Goal: Task Accomplishment & Management: Manage account settings

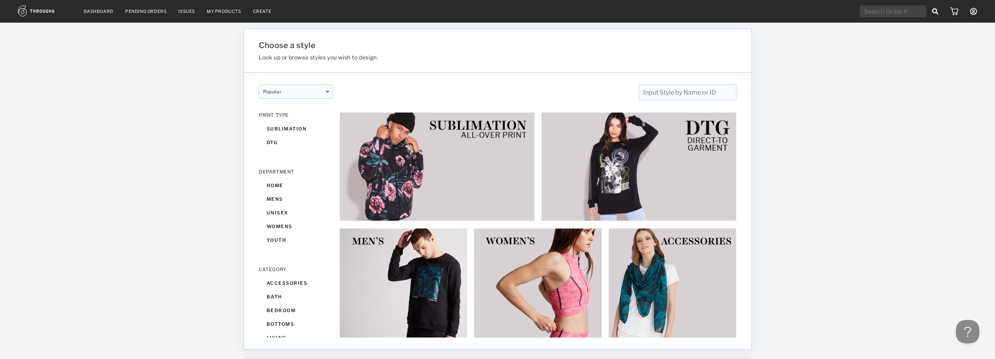
click at [974, 11] on icon at bounding box center [973, 11] width 7 height 7
click at [936, 29] on link "My Account" at bounding box center [938, 28] width 70 height 13
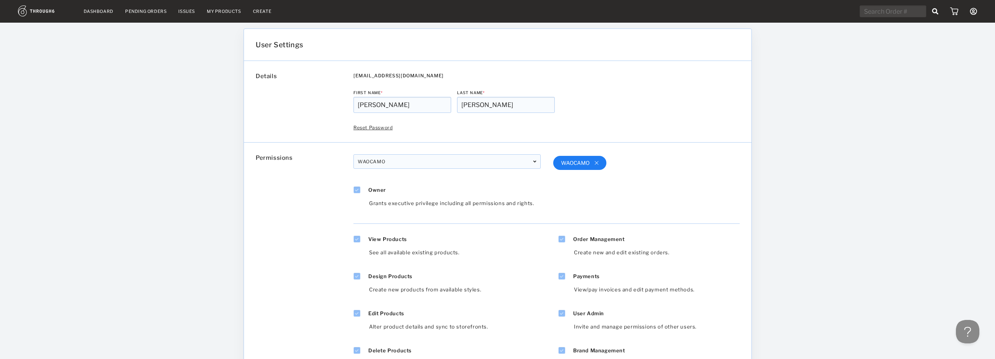
click at [975, 9] on icon at bounding box center [973, 11] width 7 height 7
click at [917, 52] on link "Users" at bounding box center [938, 53] width 70 height 12
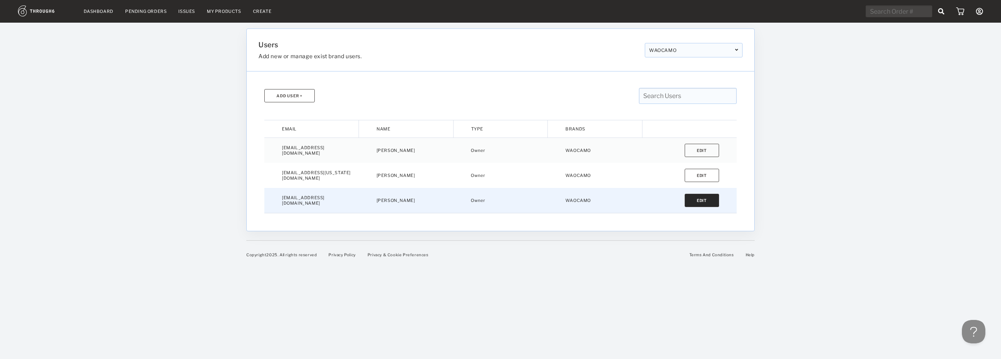
click at [699, 200] on button "Edit" at bounding box center [702, 200] width 34 height 13
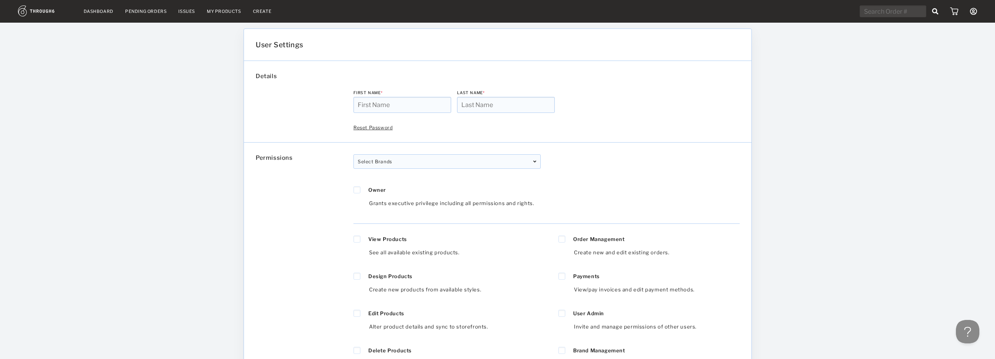
type input "Bryson"
type input "Luke"
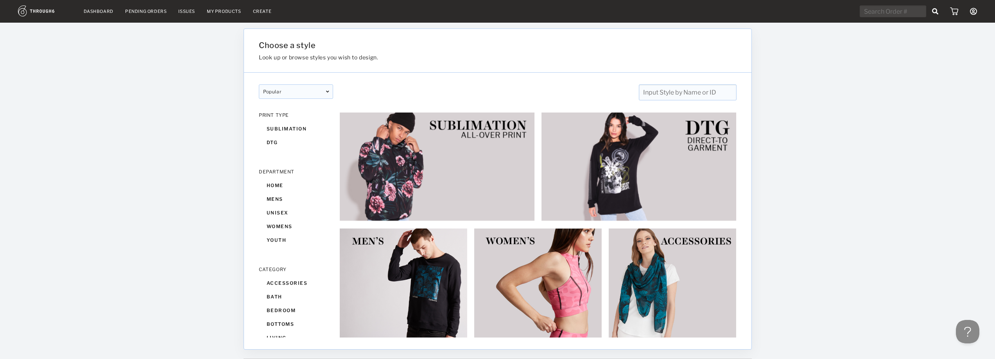
click at [973, 14] on icon at bounding box center [973, 11] width 7 height 7
click at [925, 49] on link "Users" at bounding box center [938, 53] width 70 height 12
click at [972, 13] on icon at bounding box center [973, 11] width 7 height 7
click at [927, 101] on span "Sign Out" at bounding box center [938, 101] width 70 height 12
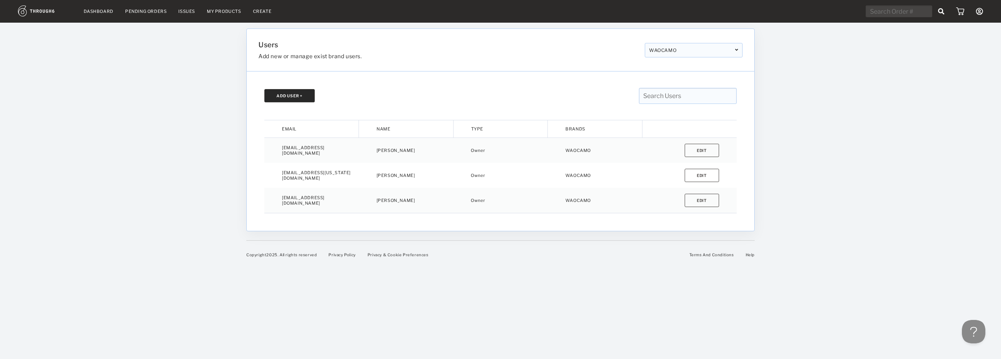
click at [292, 95] on button "Add User +" at bounding box center [289, 95] width 50 height 13
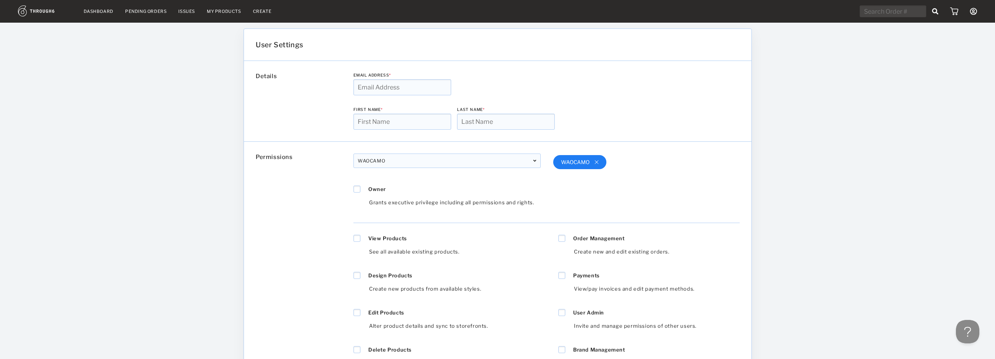
click at [365, 81] on input "text" at bounding box center [403, 87] width 98 height 16
type input "[EMAIL_ADDRESS][US_STATE][DOMAIN_NAME]"
click at [367, 126] on input "text" at bounding box center [403, 122] width 98 height 16
type input "[PERSON_NAME]"
click at [475, 114] on input "text" at bounding box center [506, 122] width 98 height 16
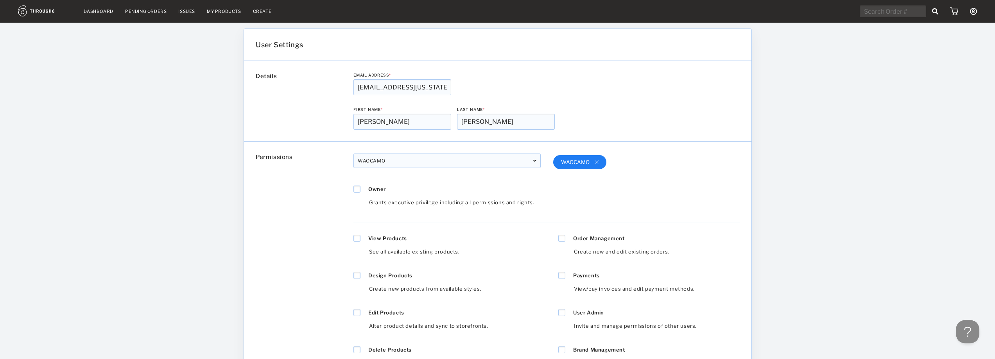
type input "[PERSON_NAME]"
click at [357, 189] on icon at bounding box center [357, 190] width 4 height 4
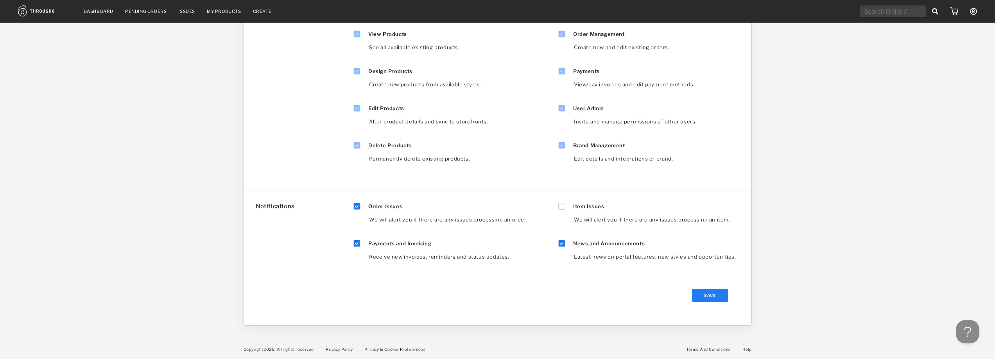
scroll to position [206, 0]
click at [706, 290] on button "Save" at bounding box center [710, 294] width 36 height 13
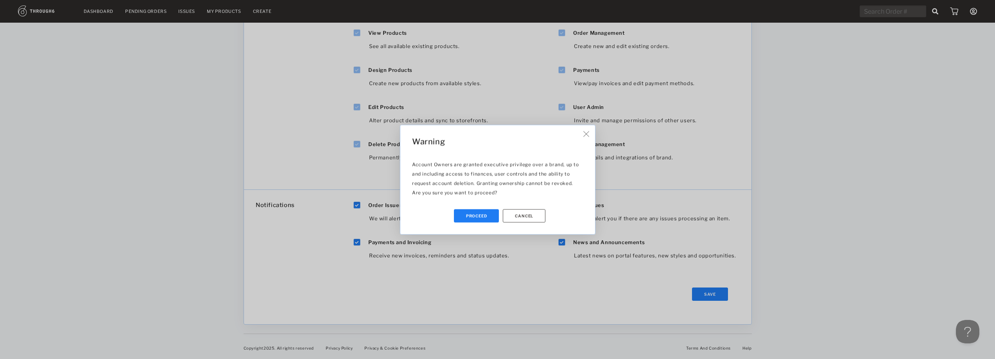
drag, startPoint x: 533, startPoint y: 134, endPoint x: 515, endPoint y: 129, distance: 19.1
click at [515, 129] on div "Warning Account Owners are granted executive privilege over a brand, up to and …" at bounding box center [498, 179] width 195 height 109
click at [533, 220] on button "Cancel" at bounding box center [524, 215] width 43 height 13
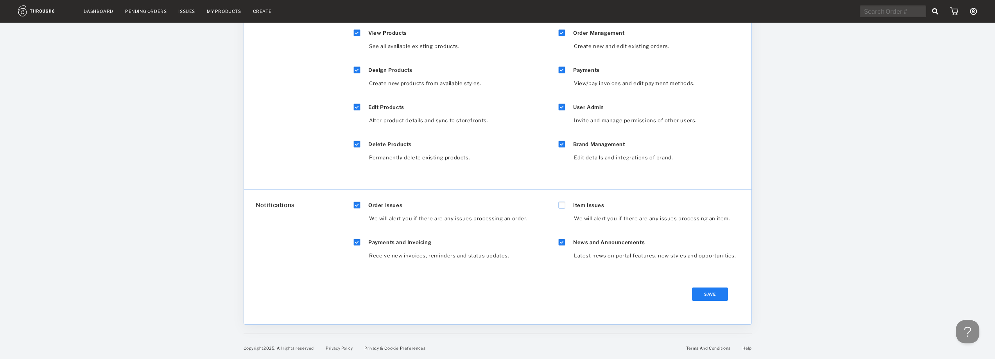
click at [357, 244] on div at bounding box center [357, 242] width 7 height 7
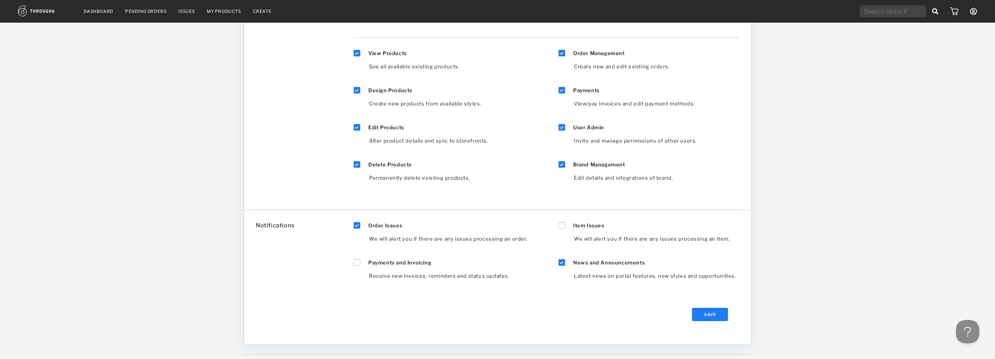
scroll to position [167, 0]
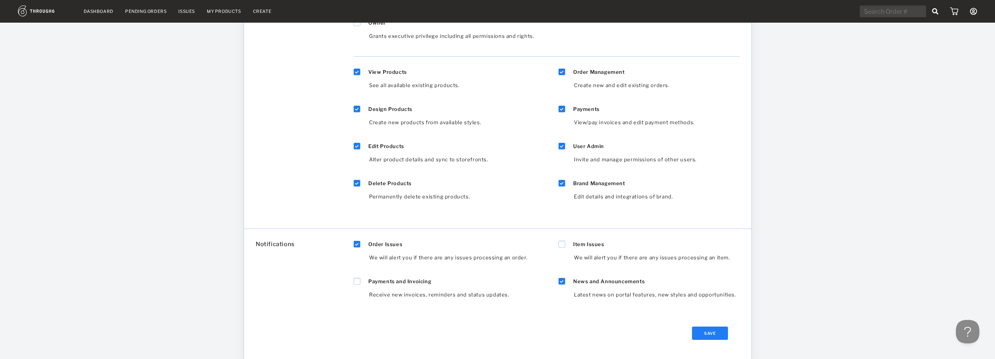
click at [563, 246] on icon at bounding box center [562, 245] width 4 height 4
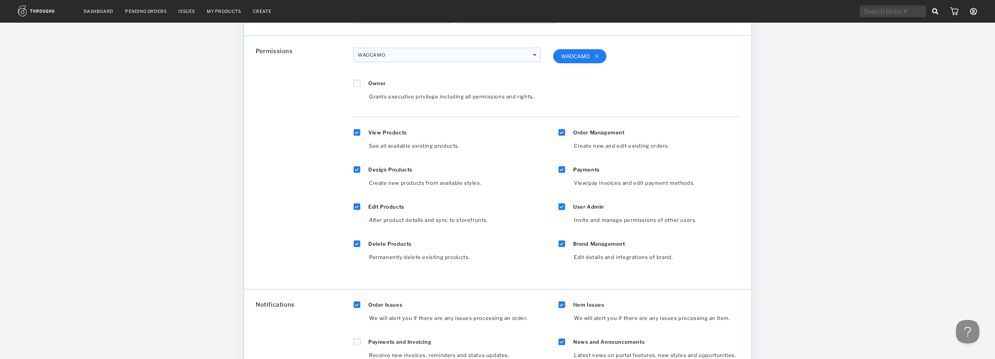
scroll to position [88, 0]
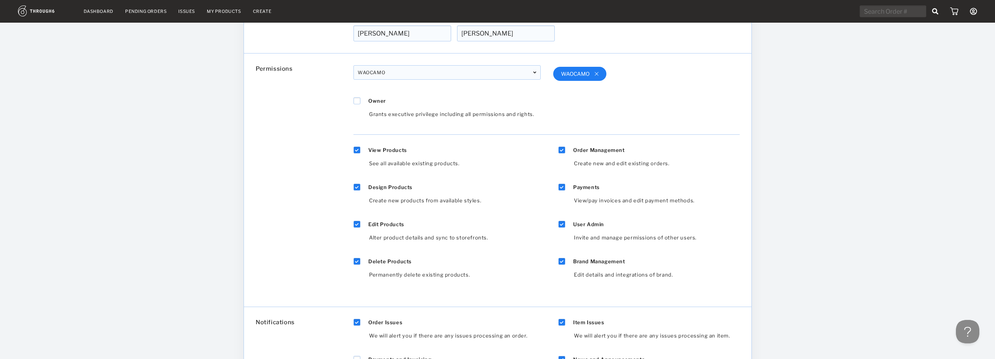
click at [562, 225] on icon at bounding box center [562, 225] width 4 height 4
click at [358, 101] on icon at bounding box center [357, 101] width 4 height 4
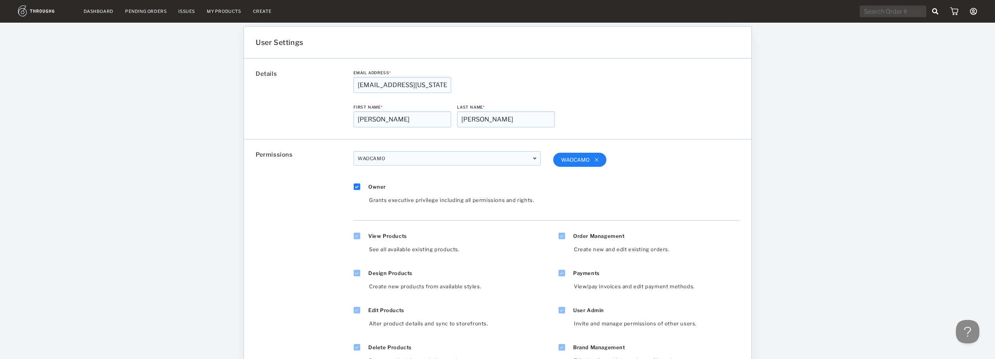
scroll to position [0, 0]
click at [366, 86] on input "[EMAIL_ADDRESS][US_STATE][DOMAIN_NAME]" at bounding box center [403, 87] width 98 height 16
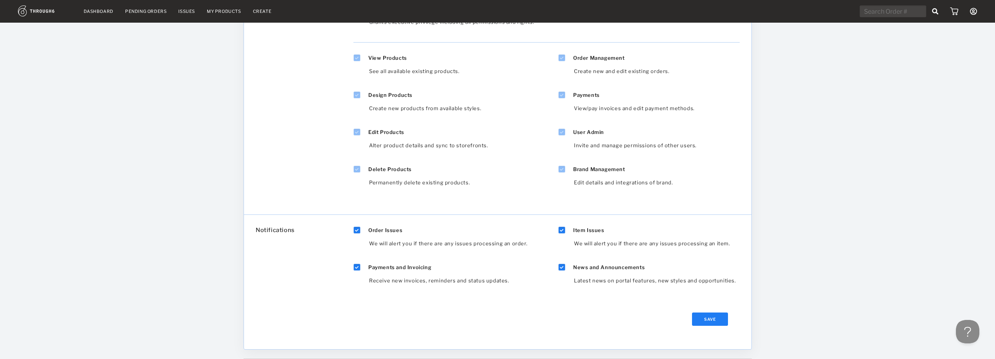
scroll to position [206, 0]
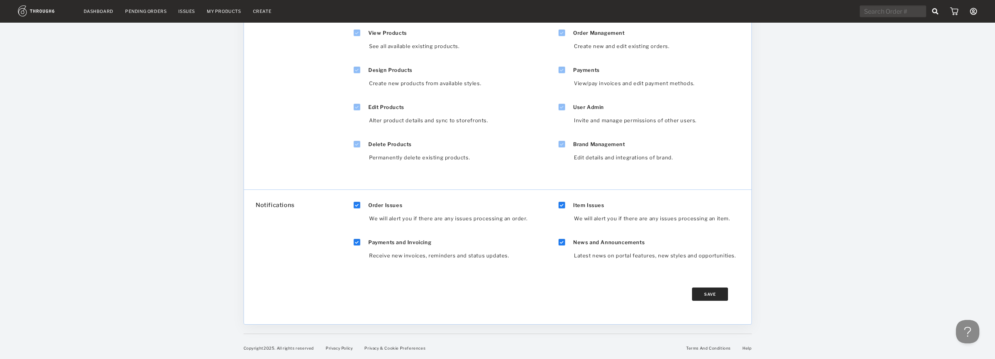
type input "[EMAIL_ADDRESS][US_STATE][DOMAIN_NAME]"
click at [711, 296] on button "Save" at bounding box center [710, 294] width 36 height 13
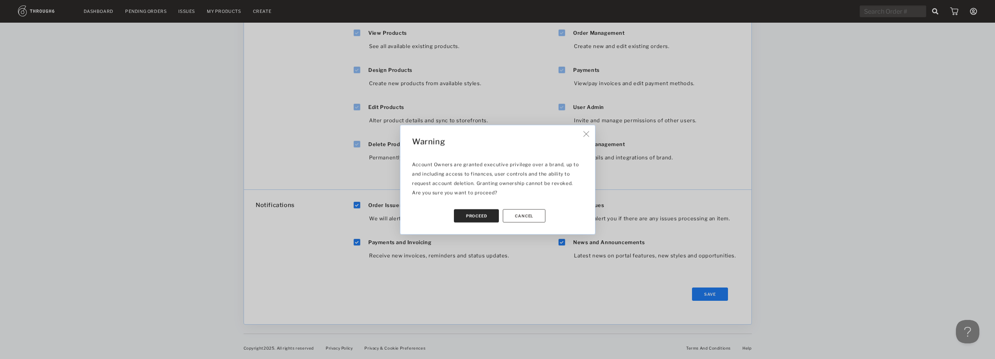
click at [474, 218] on button "Proceed" at bounding box center [476, 215] width 45 height 13
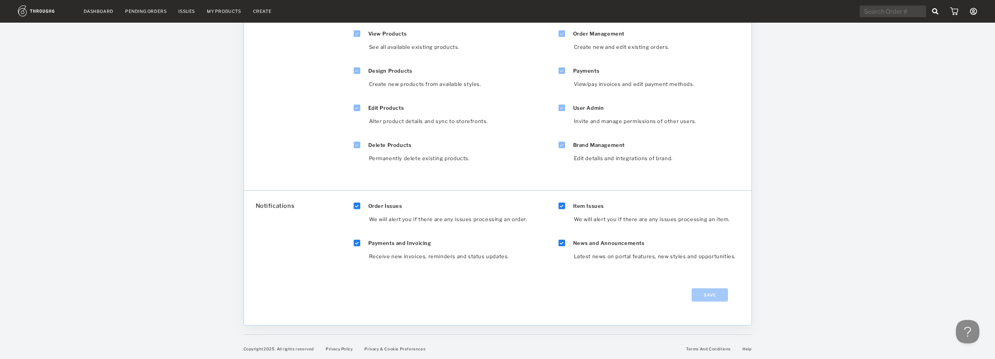
scroll to position [207, 0]
click at [977, 11] on div "Dashboard Pending Orders Issues My Products Create My Account Create New Brand …" at bounding box center [498, 11] width 966 height 12
click at [972, 8] on icon at bounding box center [973, 11] width 7 height 7
click at [934, 102] on span "Sign Out" at bounding box center [938, 101] width 70 height 12
click at [100, 108] on div "Dashboard Pending Orders Issues My Products Create My Account Create New Brand …" at bounding box center [497, 76] width 995 height 566
